Goal: Navigation & Orientation: Find specific page/section

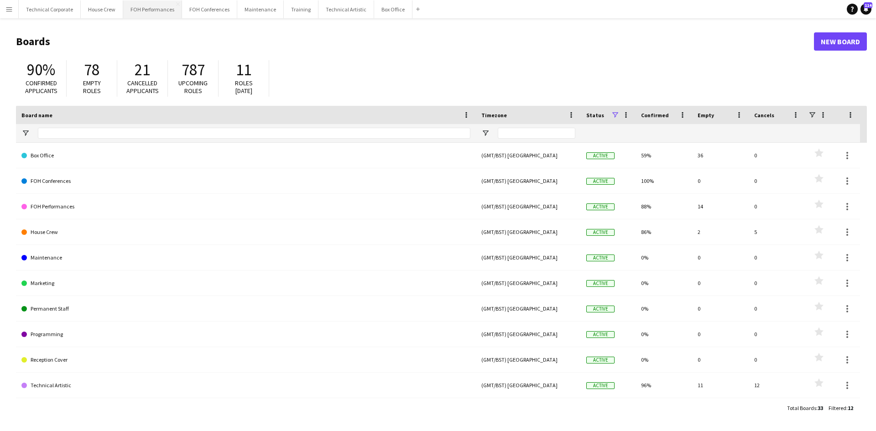
click at [145, 16] on button "FOH Performances Close" at bounding box center [152, 9] width 59 height 18
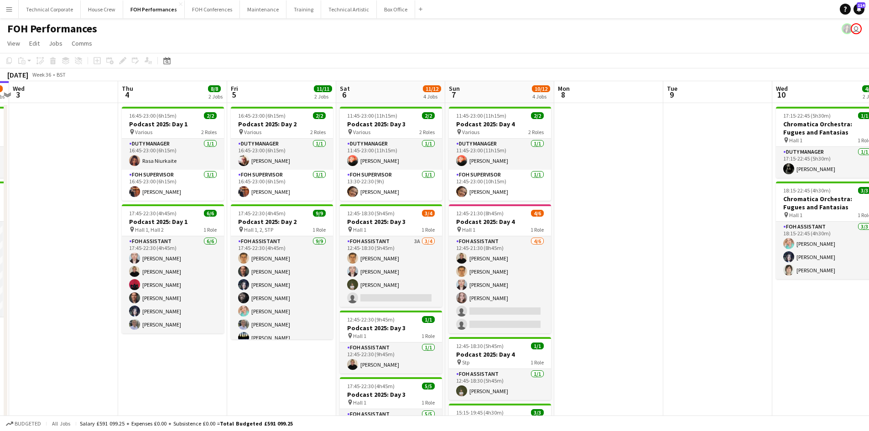
drag, startPoint x: 449, startPoint y: 265, endPoint x: 131, endPoint y: 260, distance: 317.7
click at [131, 261] on app-calendar-viewport "Sun 31 Mon 1 Tue 2 6/7 2 Jobs Wed 3 Thu 4 8/8 2 Jobs Fri 5 11/11 2 Jobs Sat 6 1…" at bounding box center [434, 297] width 869 height 433
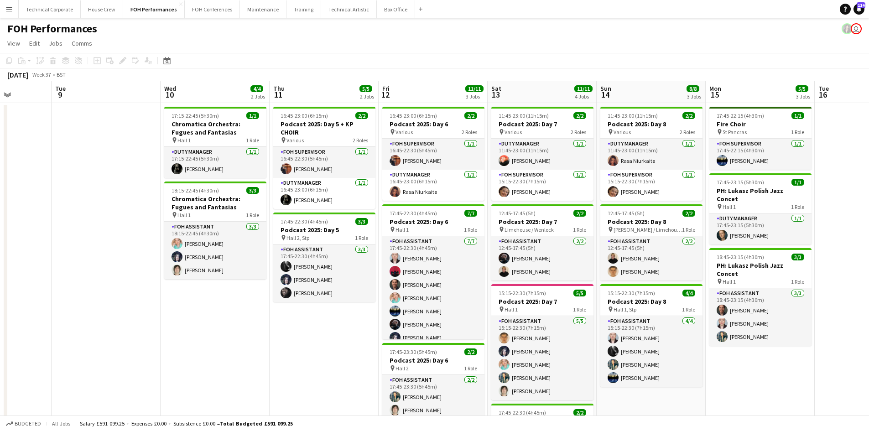
drag, startPoint x: 392, startPoint y: 367, endPoint x: 306, endPoint y: 371, distance: 85.9
click at [307, 371] on app-calendar-viewport "Sat 6 11/12 4 Jobs Sun 7 10/12 4 Jobs Mon 8 Tue 9 Wed 10 4/4 2 Jobs Thu 11 5/5 …" at bounding box center [434, 297] width 869 height 433
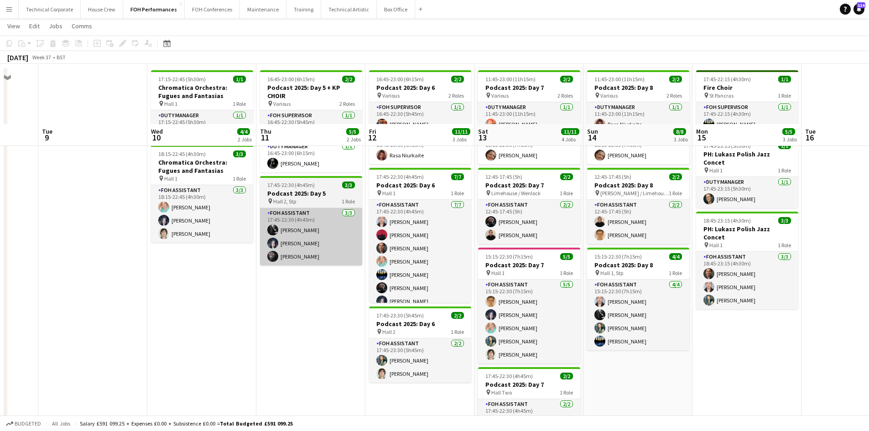
scroll to position [0, 0]
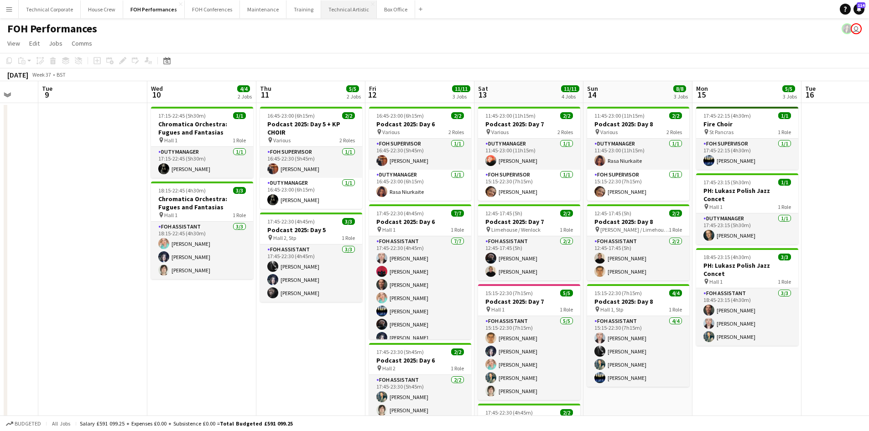
click at [335, 18] on button "Technical Artistic Close" at bounding box center [349, 9] width 56 height 18
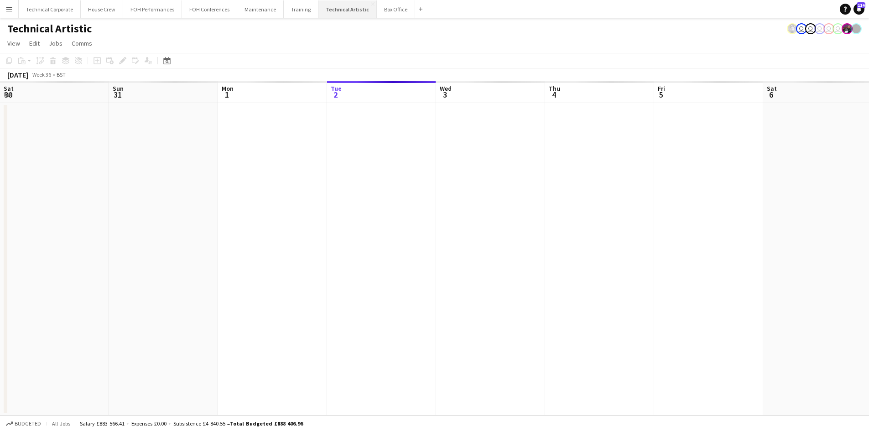
scroll to position [0, 218]
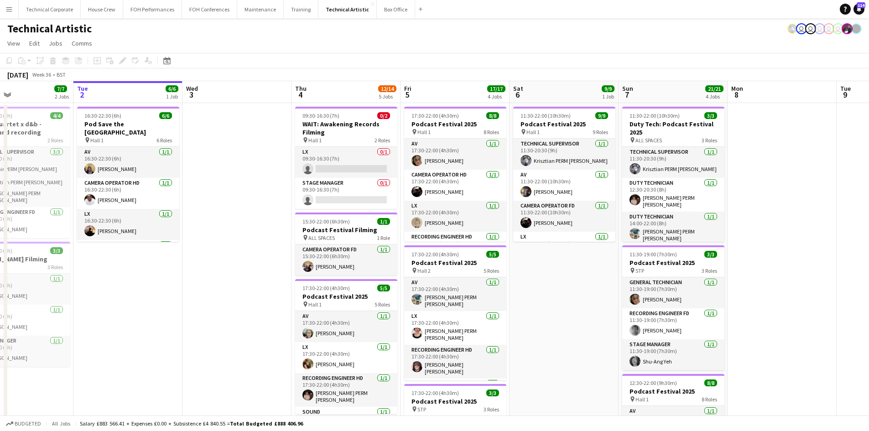
drag, startPoint x: 586, startPoint y: 322, endPoint x: 25, endPoint y: 247, distance: 565.4
click at [25, 247] on app-calendar-viewport "Sat 30 Sun 31 Mon 1 7/7 2 Jobs Tue 2 6/6 1 Job Wed 3 Thu 4 12/14 5 Jobs Fri 5 1…" at bounding box center [434, 377] width 869 height 593
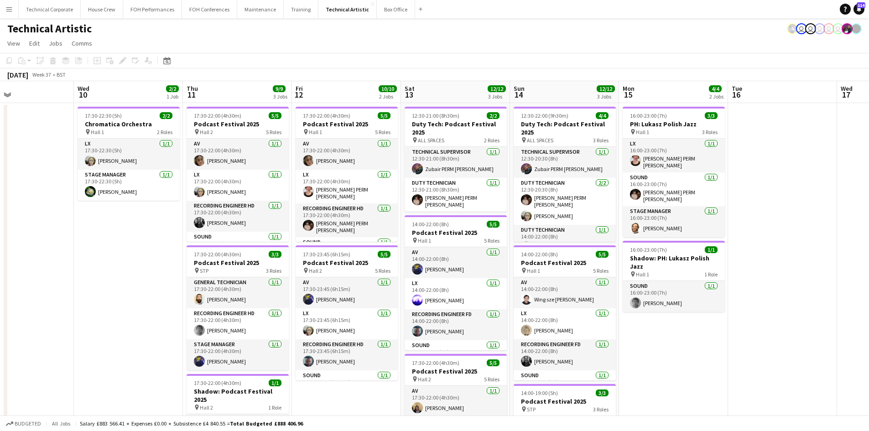
drag, startPoint x: 428, startPoint y: 299, endPoint x: 220, endPoint y: 289, distance: 207.9
click at [220, 289] on app-calendar-viewport "Sat 6 9/9 1 Job Sun 7 21/21 4 Jobs Mon 8 Tue 9 Wed 10 2/2 1 Job Thu 11 9/9 3 Jo…" at bounding box center [434, 377] width 869 height 593
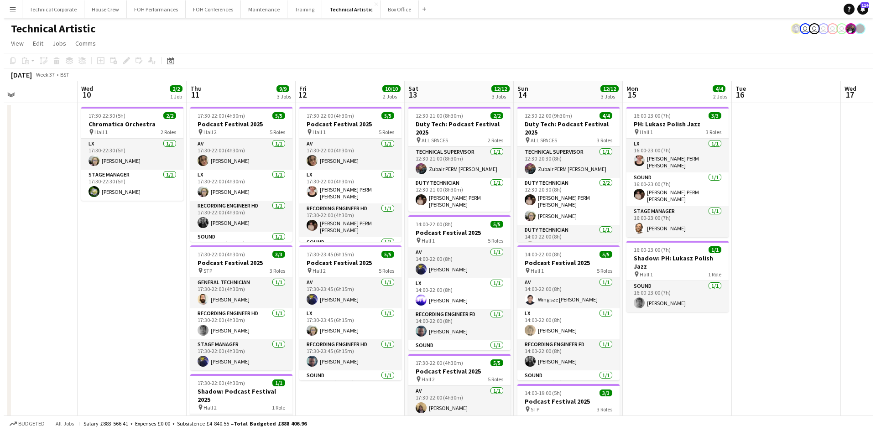
scroll to position [0, 258]
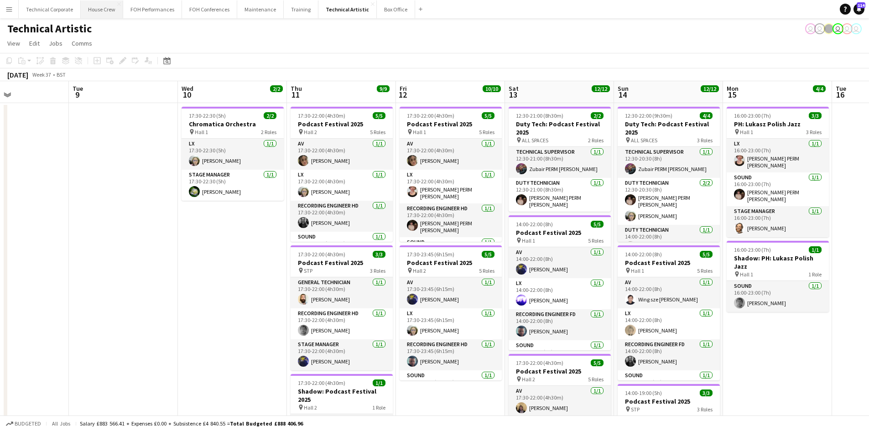
click at [98, 9] on button "House Crew Close" at bounding box center [102, 9] width 42 height 18
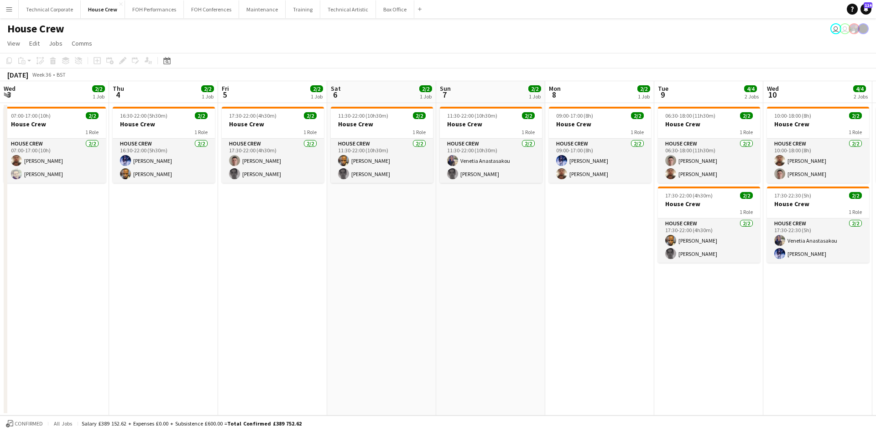
scroll to position [0, 295]
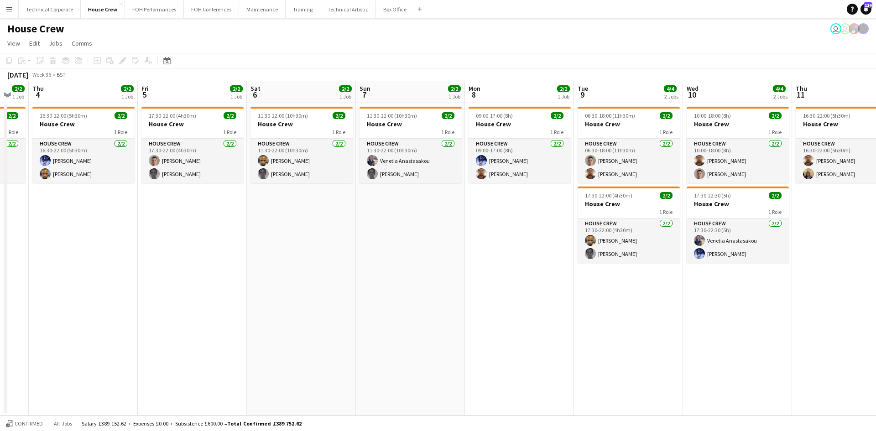
drag, startPoint x: 398, startPoint y: 230, endPoint x: 187, endPoint y: 188, distance: 215.3
click at [186, 188] on app-calendar-viewport "Mon 1 2/2 1 Job Tue 2 2/2 1 Job Wed 3 2/2 1 Job Thu 4 2/2 1 Job Fri 5 2/2 1 Job…" at bounding box center [438, 248] width 876 height 335
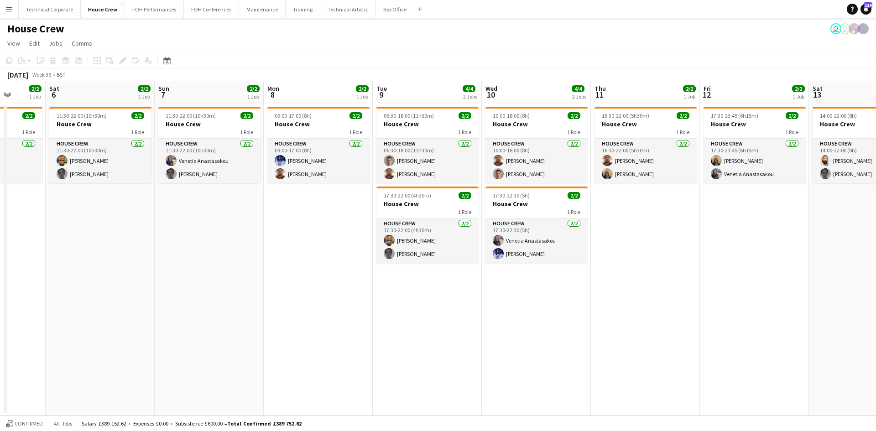
drag, startPoint x: 657, startPoint y: 340, endPoint x: 491, endPoint y: 326, distance: 166.8
click at [491, 326] on app-calendar-viewport "Wed 3 2/2 1 Job Thu 4 2/2 1 Job Fri 5 2/2 1 Job Sat 6 2/2 1 Job Sun 7 2/2 1 Job…" at bounding box center [438, 248] width 876 height 335
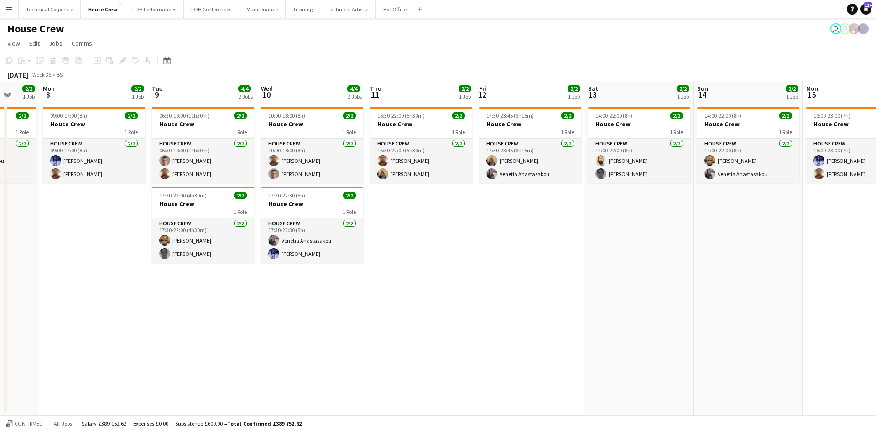
click at [451, 196] on app-date-cell "16:30-22:00 (5h30m) 2/2 House Crew 1 Role House Crew [DATE] 16:30-22:00 (5h30m)…" at bounding box center [420, 259] width 109 height 313
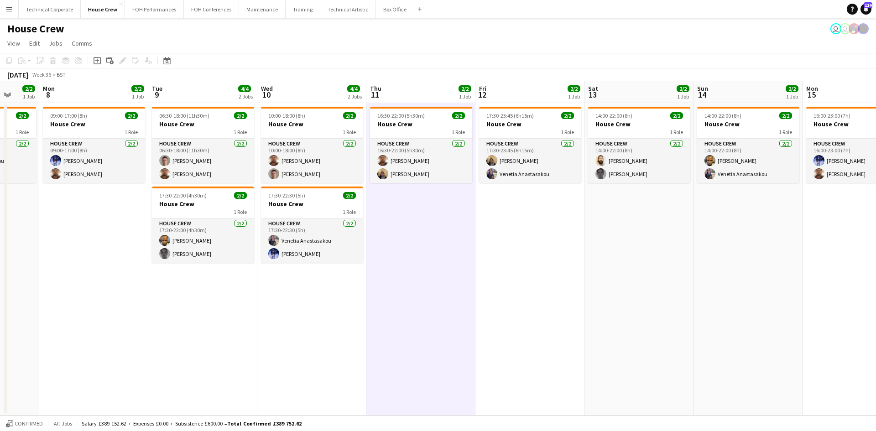
click at [450, 199] on app-date-cell "16:30-22:00 (5h30m) 2/2 House Crew 1 Role House Crew [DATE] 16:30-22:00 (5h30m)…" at bounding box center [420, 259] width 109 height 313
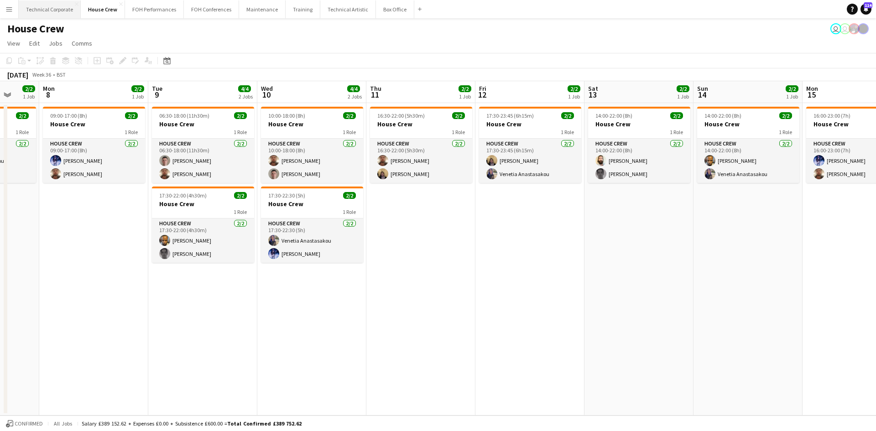
click at [46, 11] on button "Technical Corporate Close" at bounding box center [50, 9] width 62 height 18
